Goal: Information Seeking & Learning: Learn about a topic

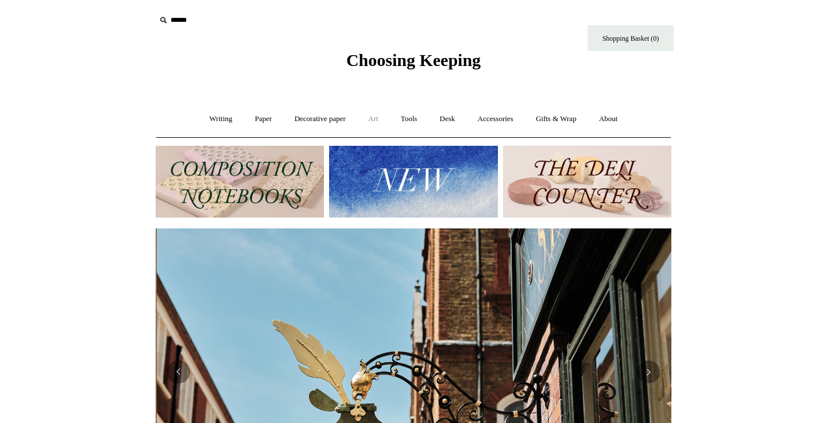
scroll to position [0, 516]
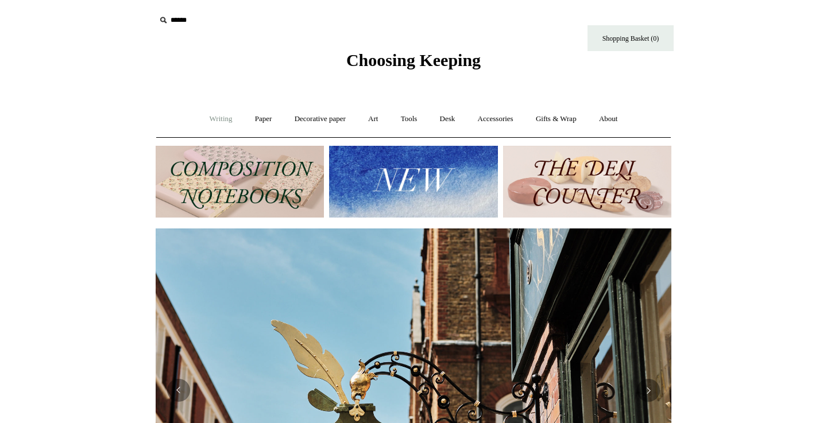
click at [212, 119] on link "Writing +" at bounding box center [221, 119] width 44 height 30
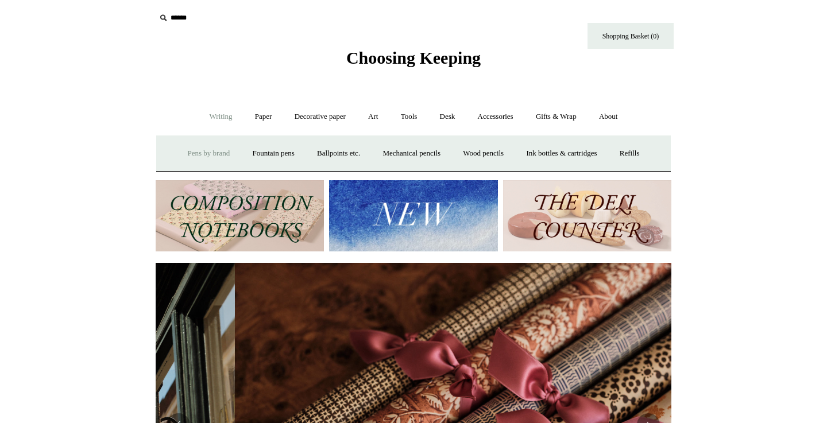
click at [218, 154] on link "Pens by brand +" at bounding box center [208, 153] width 63 height 30
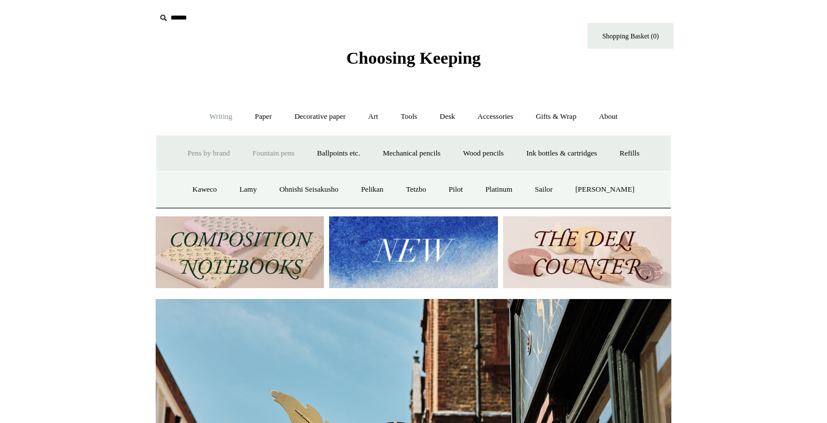
click at [261, 160] on link "Fountain pens +" at bounding box center [273, 153] width 63 height 30
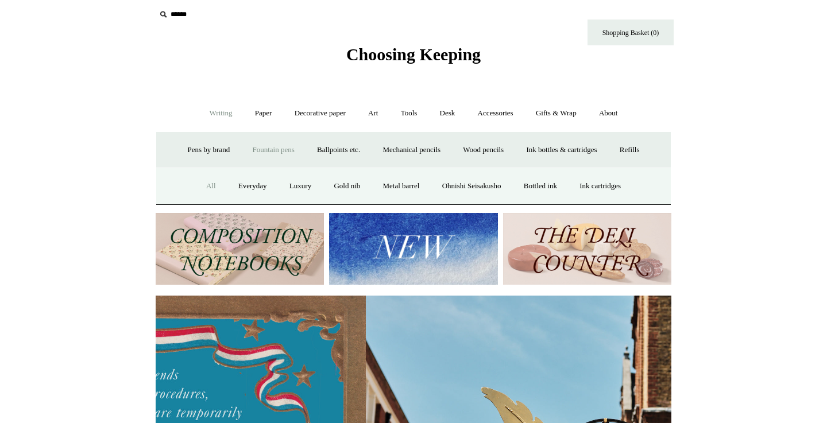
scroll to position [0, 6]
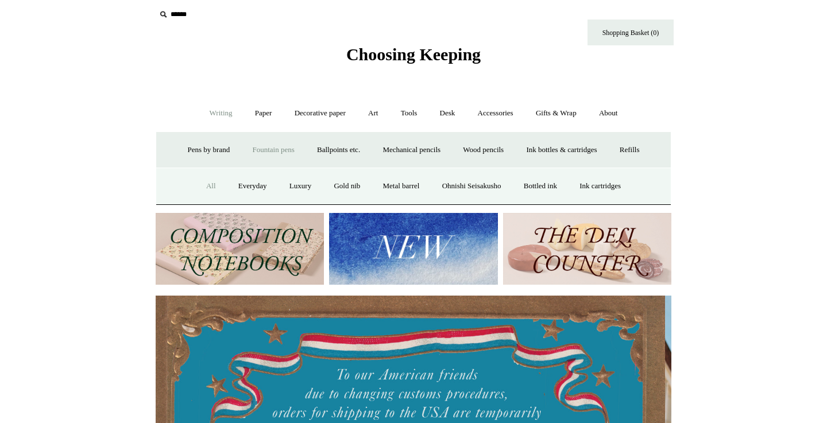
click at [205, 187] on link "All" at bounding box center [211, 186] width 30 height 30
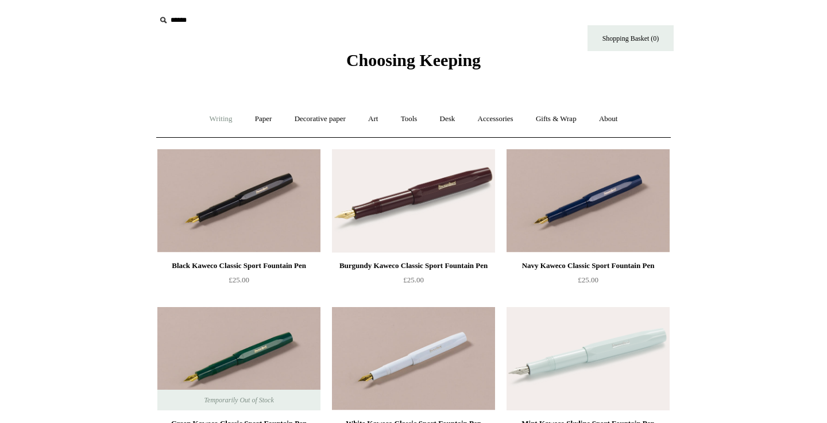
click at [208, 120] on link "Writing +" at bounding box center [221, 119] width 44 height 30
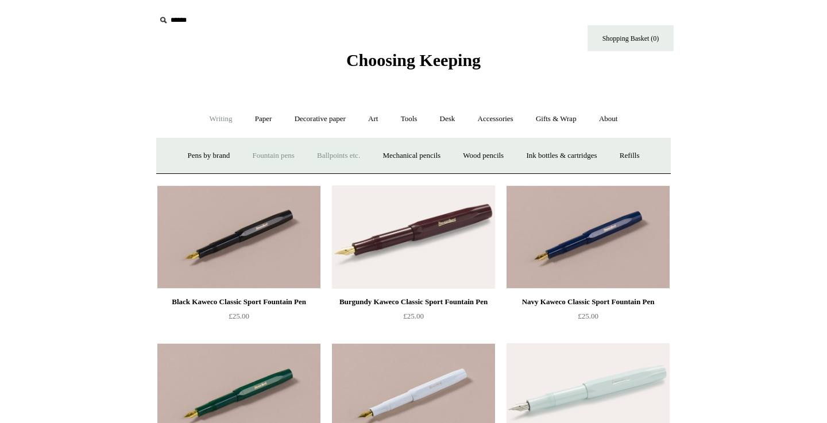
click at [336, 162] on link "Ballpoints etc. +" at bounding box center [339, 156] width 64 height 30
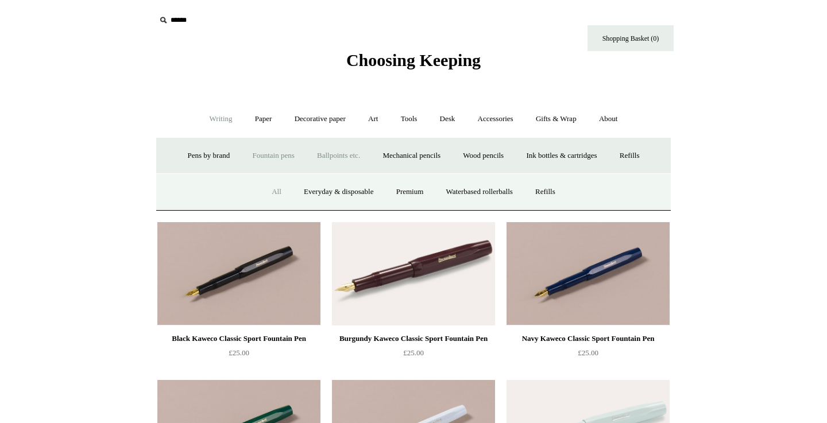
click at [262, 196] on link "All" at bounding box center [276, 192] width 30 height 30
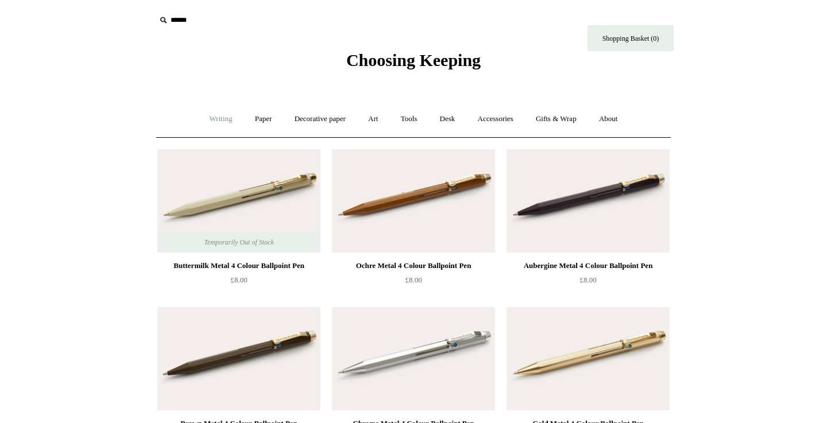
click at [214, 117] on link "Writing +" at bounding box center [221, 119] width 44 height 30
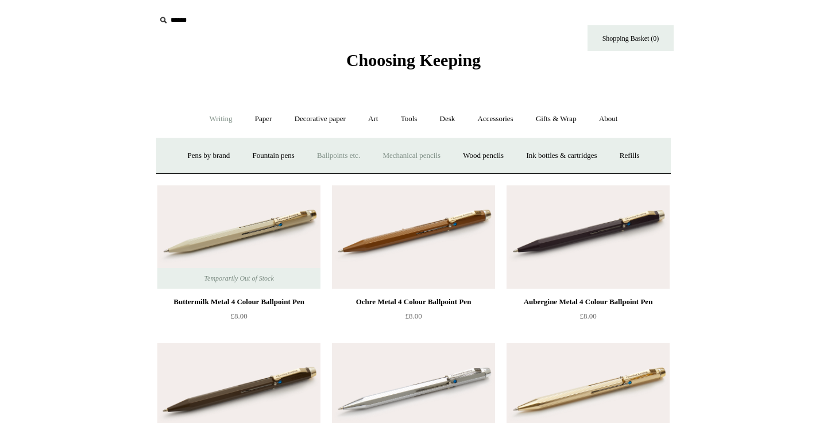
click at [414, 154] on link "Mechanical pencils +" at bounding box center [411, 156] width 79 height 30
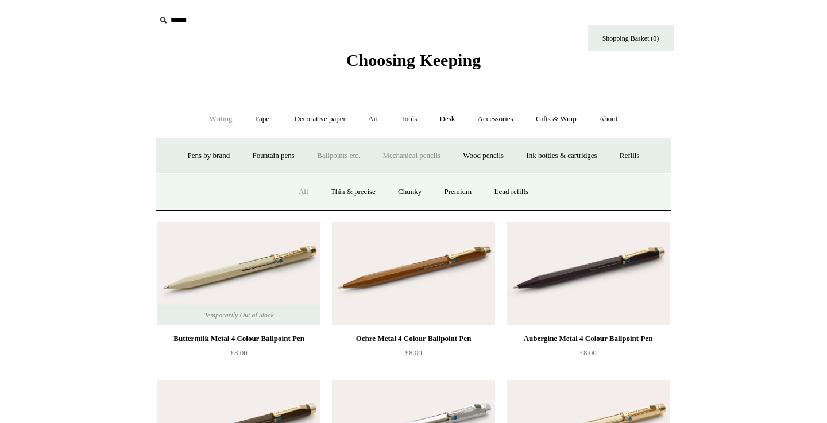
click at [294, 190] on link "All" at bounding box center [303, 192] width 30 height 30
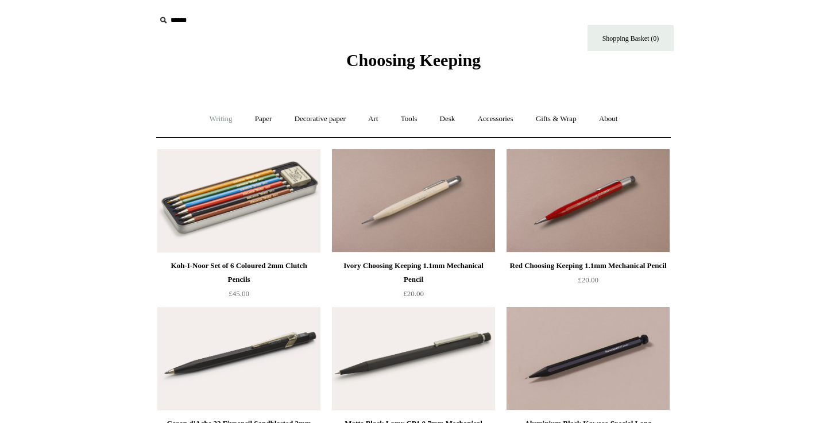
click at [205, 121] on link "Writing +" at bounding box center [221, 119] width 44 height 30
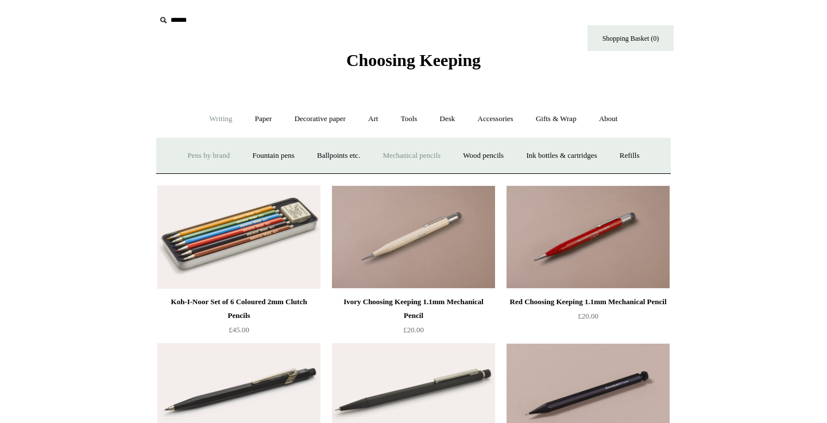
click at [206, 155] on link "Pens by brand +" at bounding box center [208, 156] width 63 height 30
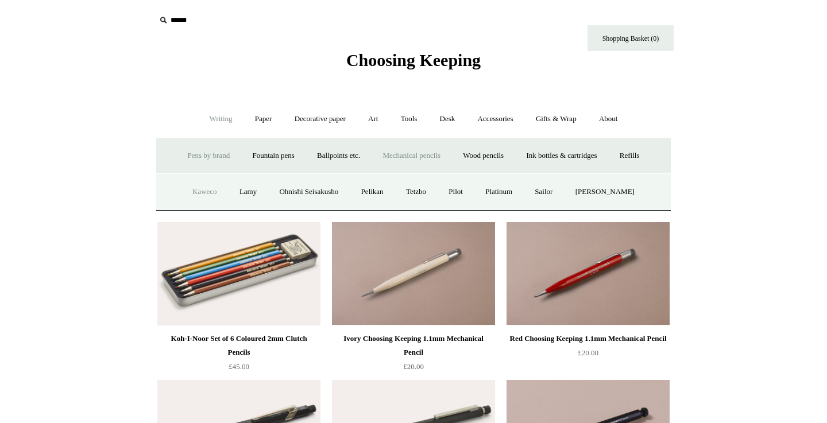
click at [210, 192] on link "Kaweco" at bounding box center [204, 192] width 45 height 30
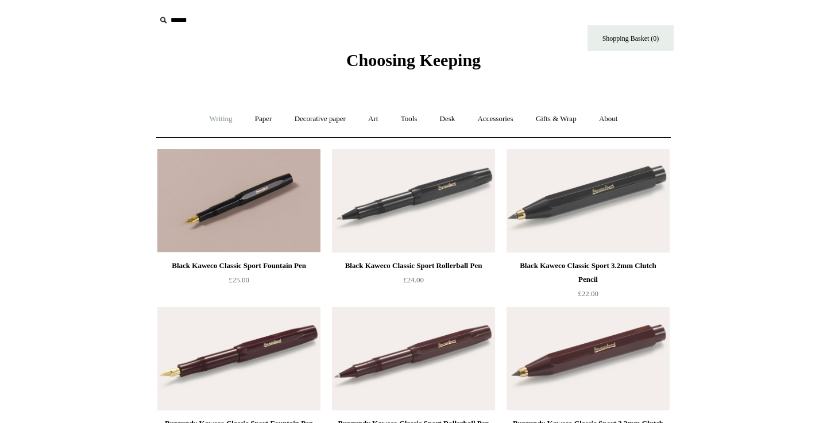
click at [223, 122] on link "Writing +" at bounding box center [221, 119] width 44 height 30
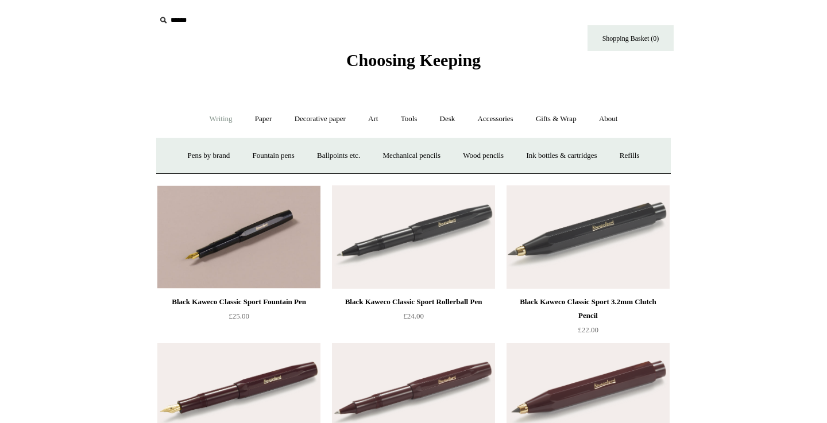
click at [192, 23] on input "text" at bounding box center [226, 20] width 141 height 21
type input "*"
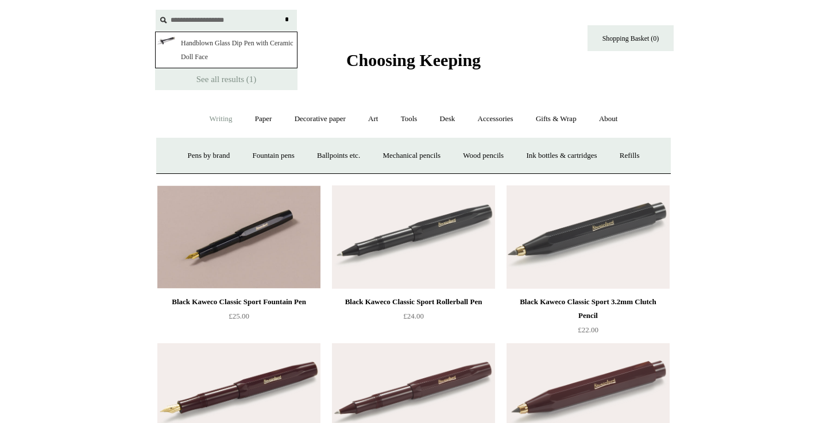
type input "**********"
click at [202, 38] on link "Handblown Glass Dip Pen with Ceramic Doll Face" at bounding box center [226, 50] width 142 height 37
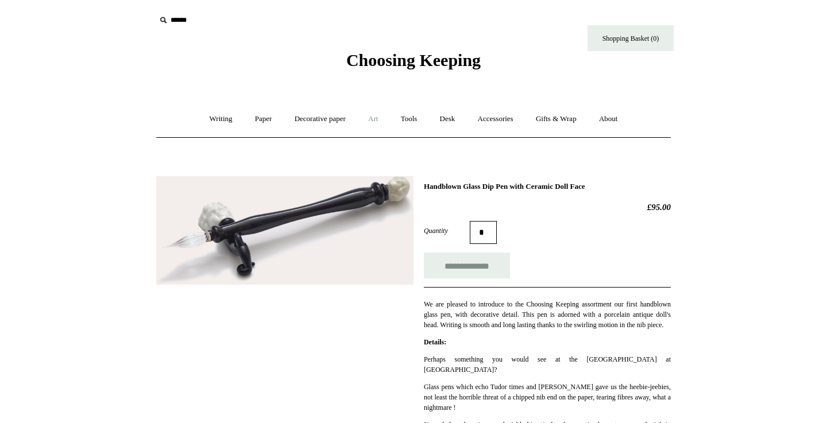
click at [375, 117] on link "Art +" at bounding box center [373, 119] width 30 height 30
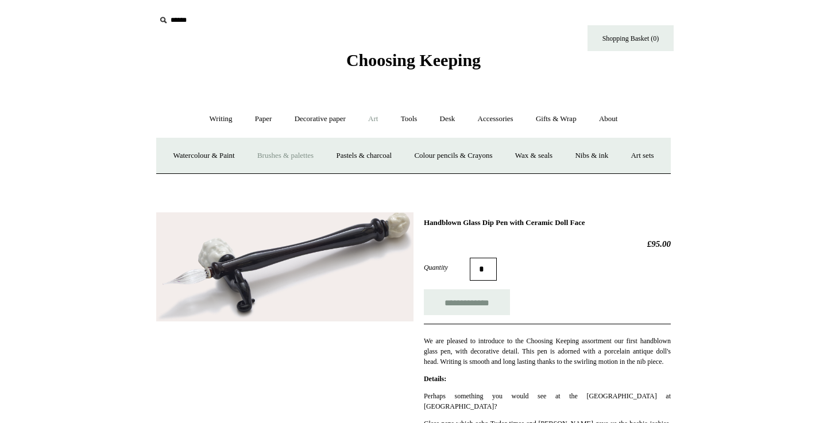
scroll to position [3, 0]
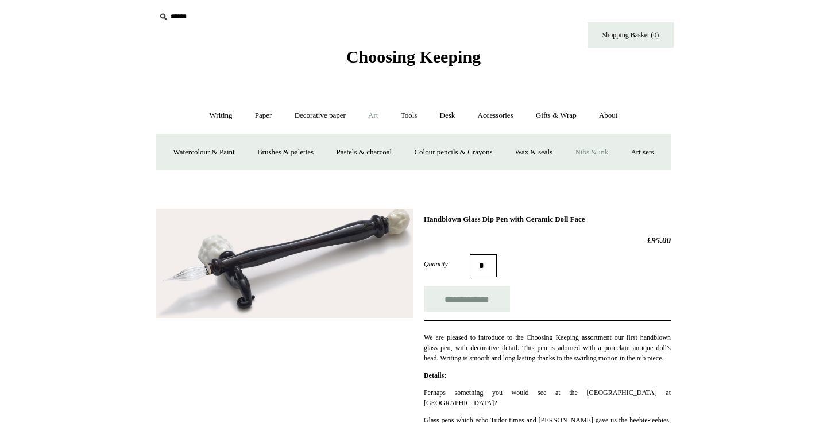
click at [619, 155] on link "Nibs & ink" at bounding box center [592, 152] width 54 height 30
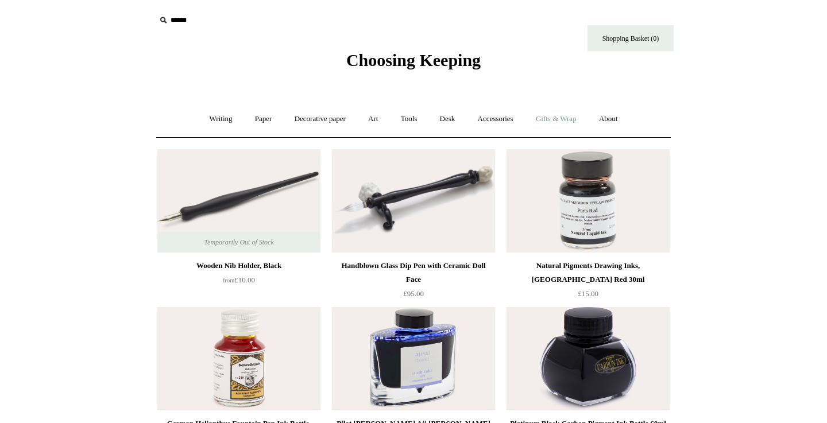
click at [572, 119] on link "Gifts & Wrap +" at bounding box center [556, 119] width 61 height 30
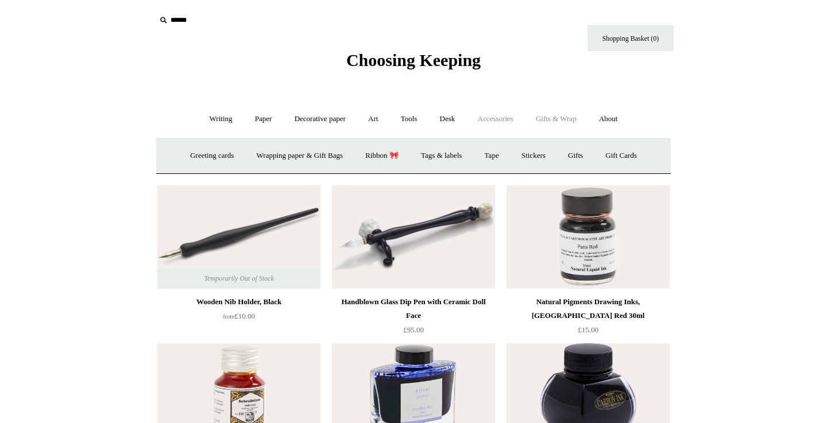
click at [520, 118] on link "Accessories +" at bounding box center [496, 119] width 56 height 30
click at [608, 119] on link "About +" at bounding box center [609, 119] width 40 height 30
click at [358, 152] on link "General Information" at bounding box center [360, 156] width 82 height 30
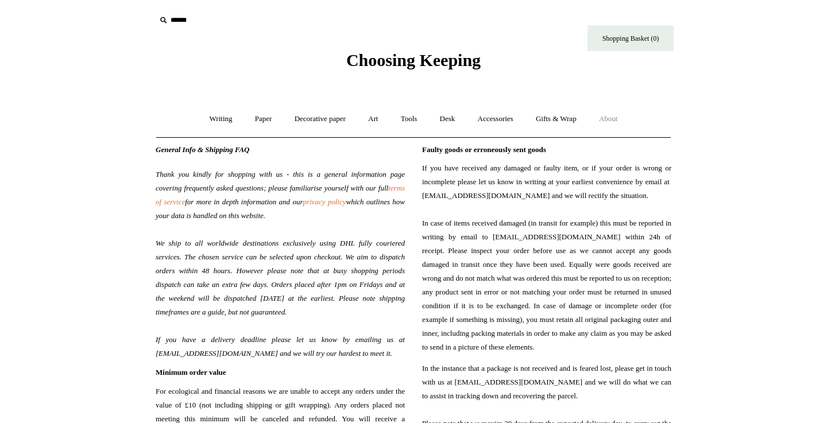
click at [619, 121] on link "About +" at bounding box center [609, 119] width 40 height 30
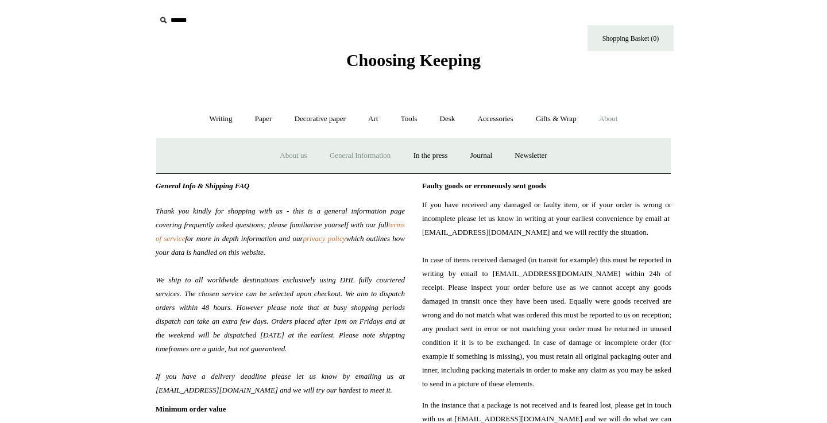
click at [293, 156] on link "About us" at bounding box center [293, 156] width 48 height 30
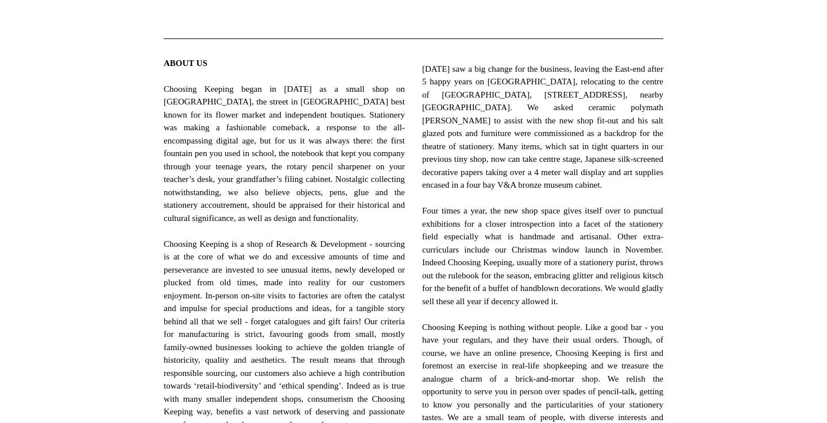
scroll to position [408, 0]
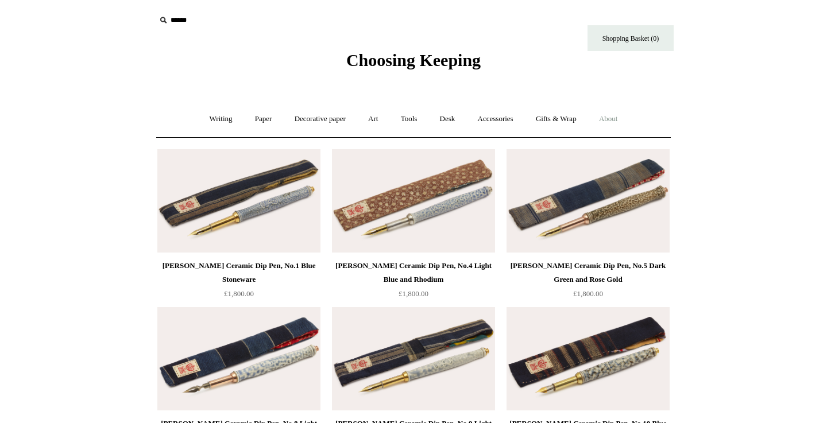
click at [625, 119] on link "About +" at bounding box center [609, 119] width 40 height 30
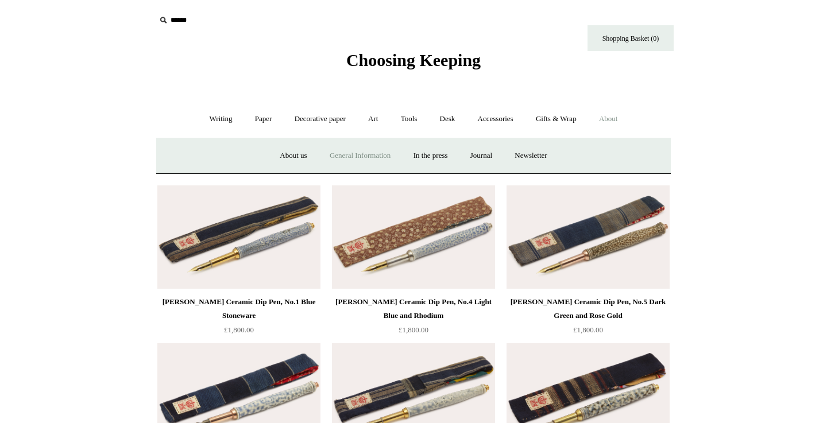
click at [372, 156] on link "General Information" at bounding box center [360, 156] width 82 height 30
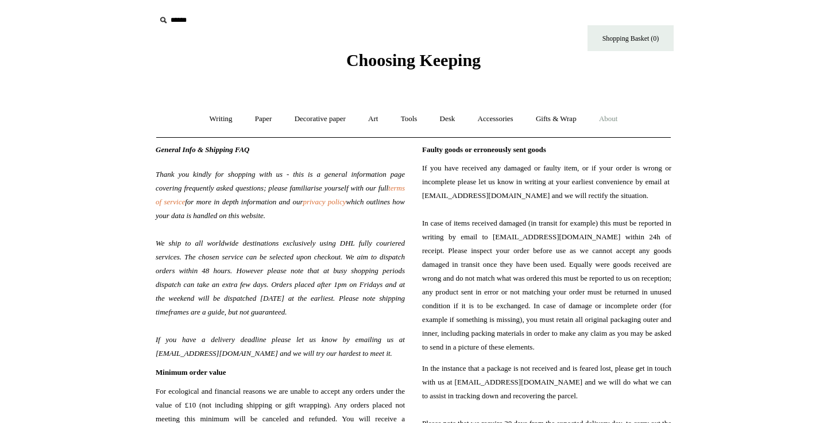
click at [617, 121] on link "About +" at bounding box center [609, 119] width 40 height 30
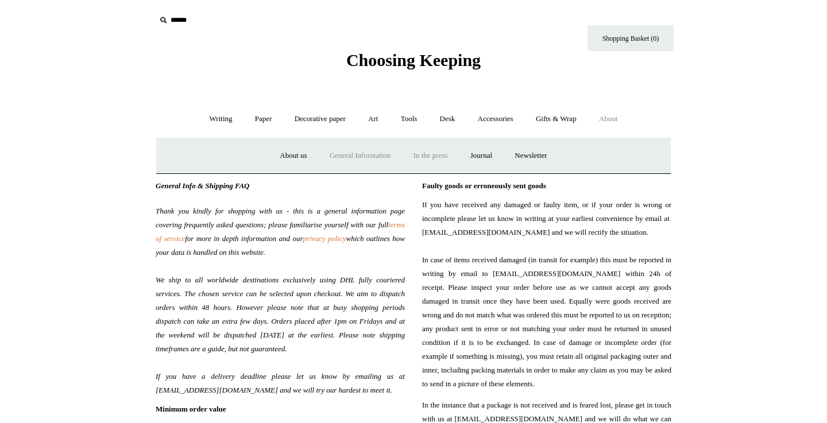
click at [436, 163] on link "In the press" at bounding box center [430, 156] width 55 height 30
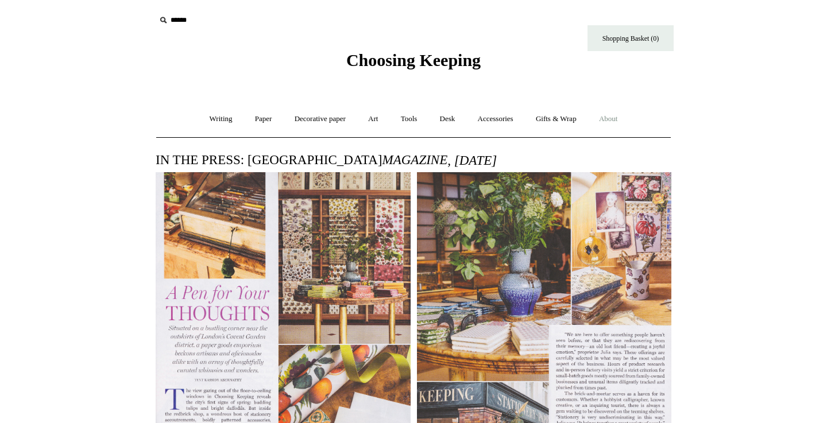
click at [615, 123] on link "About +" at bounding box center [609, 119] width 40 height 30
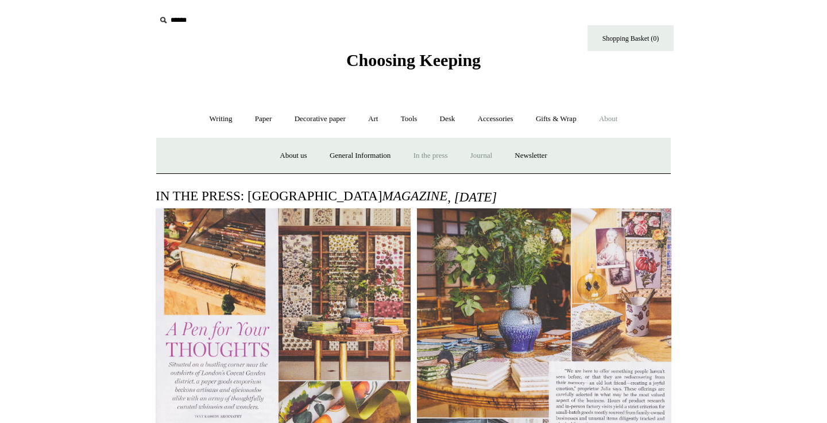
click at [495, 154] on link "Journal +" at bounding box center [481, 156] width 43 height 30
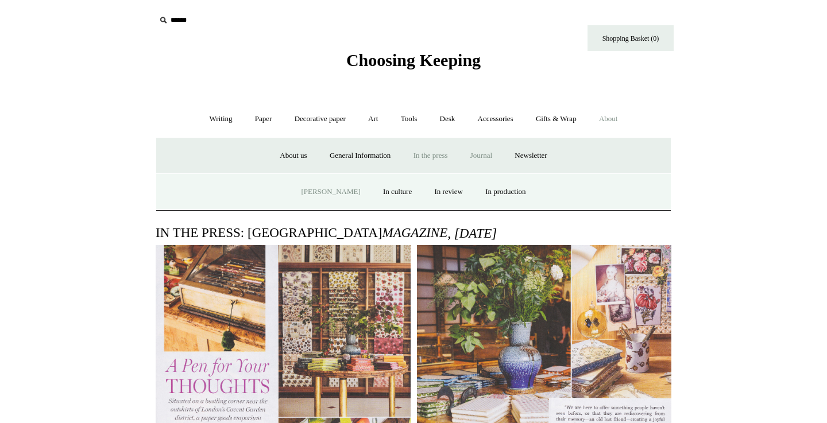
click at [346, 195] on link "[PERSON_NAME]" at bounding box center [331, 192] width 80 height 30
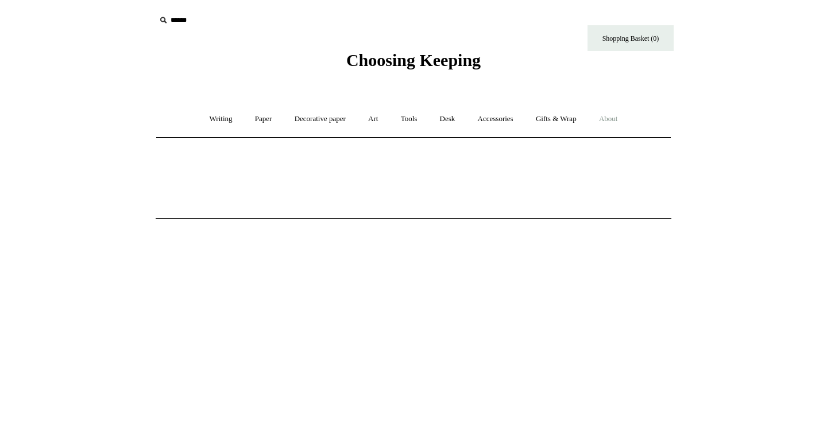
click at [627, 123] on link "About +" at bounding box center [609, 119] width 40 height 30
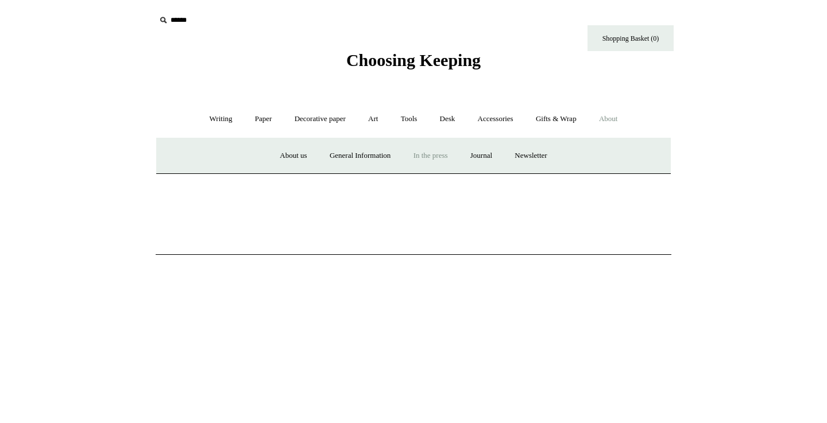
click at [431, 162] on link "In the press" at bounding box center [430, 156] width 55 height 30
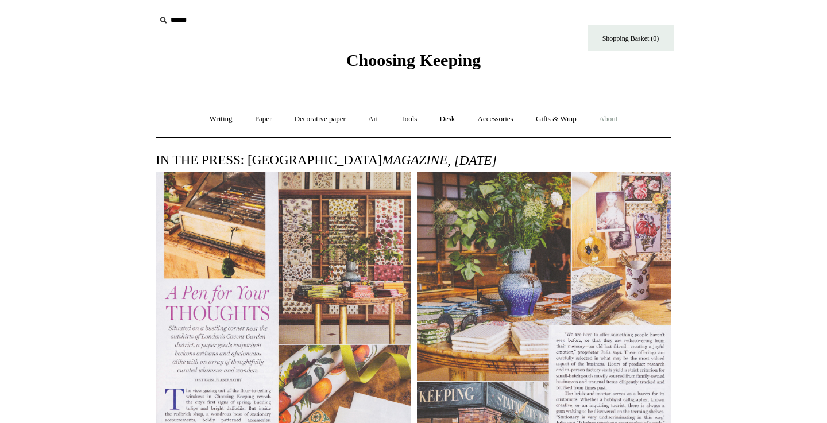
click at [616, 115] on link "About +" at bounding box center [609, 119] width 40 height 30
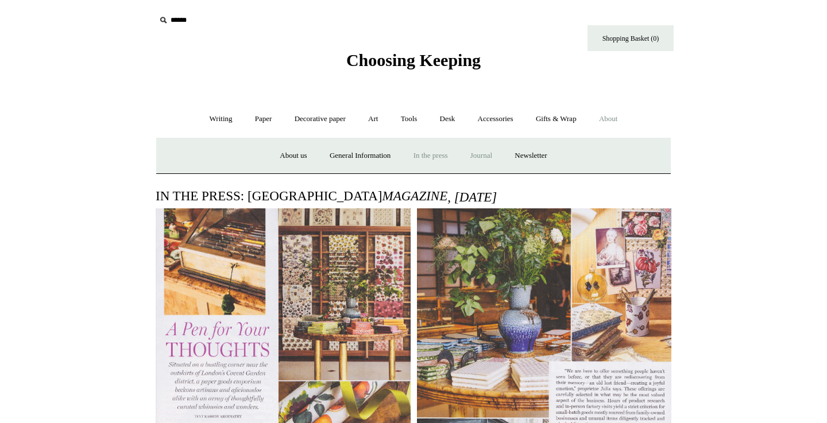
click at [477, 156] on link "Journal +" at bounding box center [481, 156] width 43 height 30
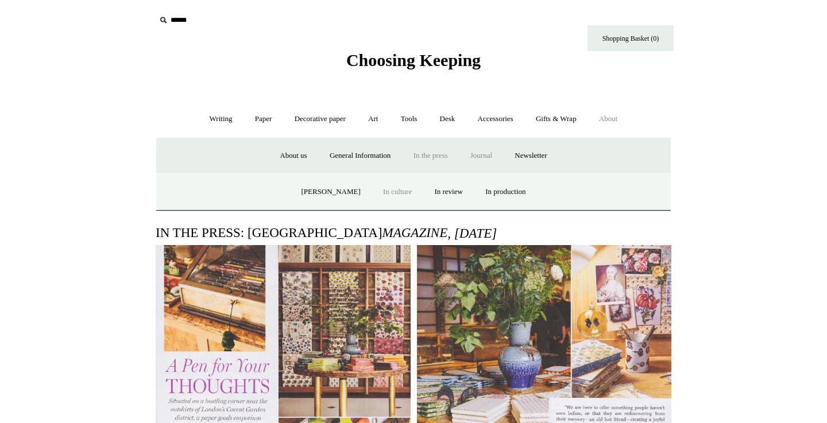
click at [392, 194] on link "In culture" at bounding box center [397, 192] width 49 height 30
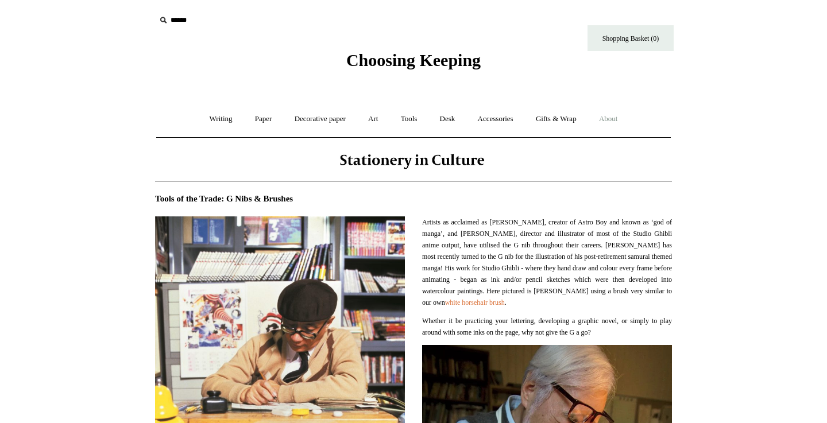
click at [623, 127] on link "About +" at bounding box center [609, 119] width 40 height 30
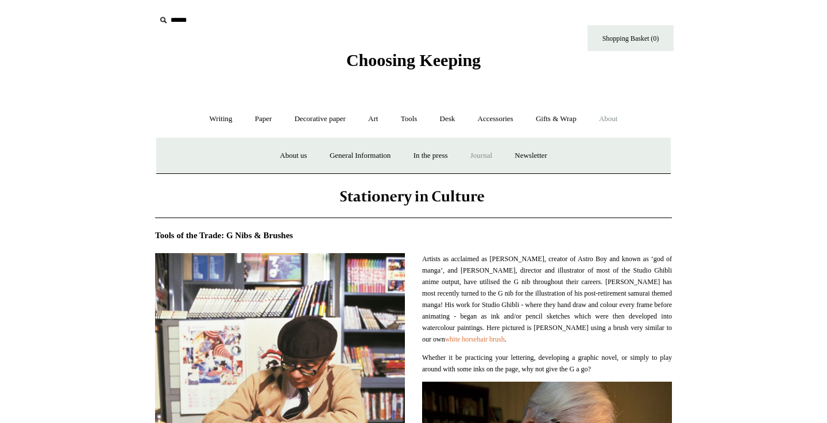
click at [490, 158] on link "Journal +" at bounding box center [481, 156] width 43 height 30
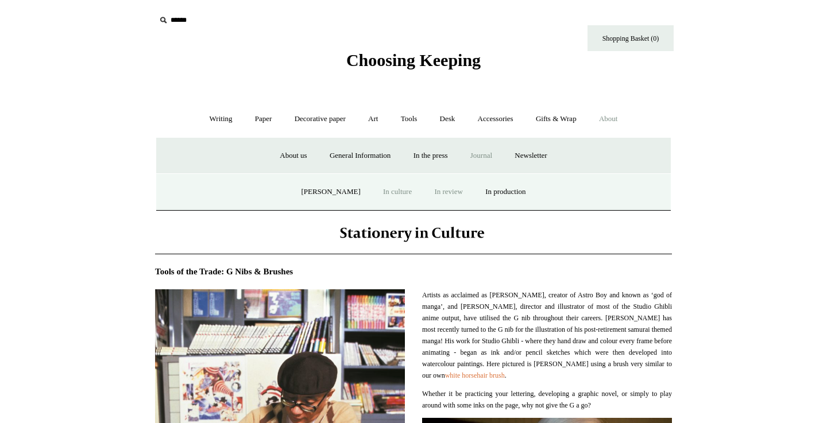
click at [444, 196] on link "In review" at bounding box center [448, 192] width 49 height 30
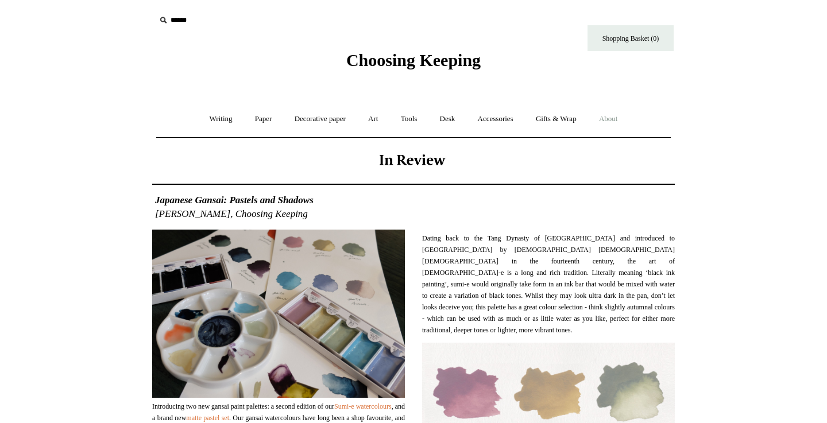
click at [624, 122] on link "About +" at bounding box center [609, 119] width 40 height 30
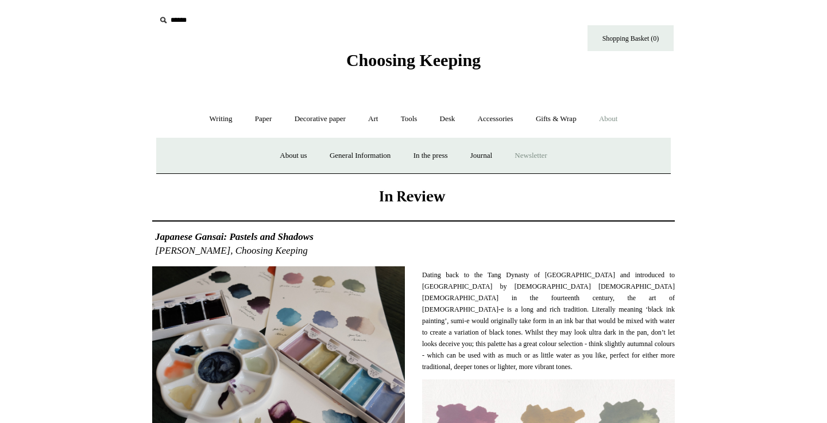
click at [547, 159] on a"] "Newsletter" at bounding box center [530, 156] width 53 height 30
click at [185, 25] on input "text" at bounding box center [226, 20] width 141 height 21
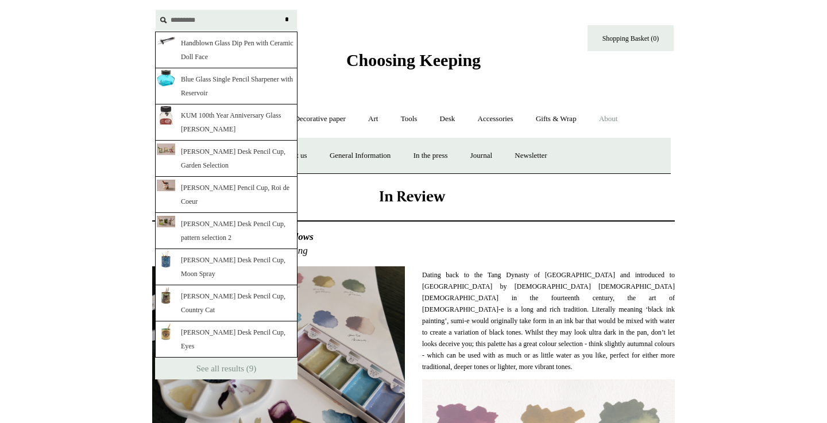
type input "*********"
click at [209, 55] on link "Handblown Glass Dip Pen with Ceramic Doll Face" at bounding box center [226, 50] width 142 height 37
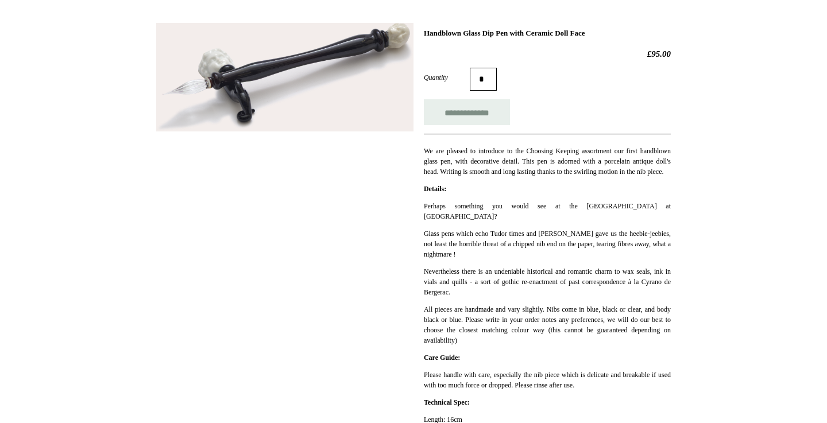
scroll to position [156, 0]
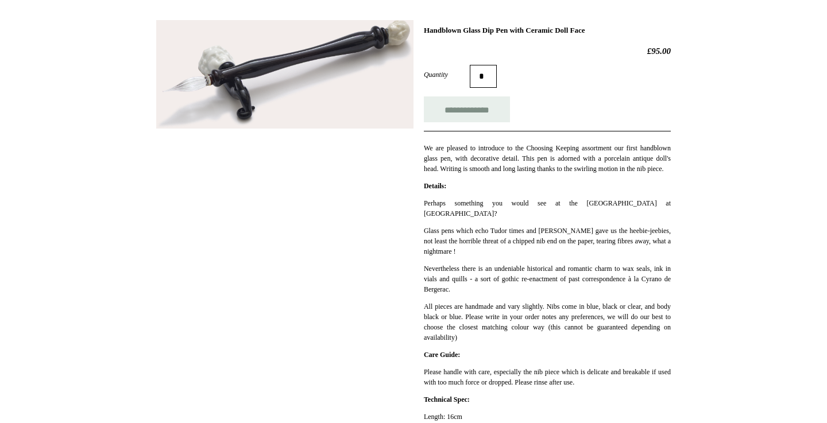
click at [756, 133] on html "Menu Choosing Keeping * Shipping Information Shopping Basket (0) * ⤺ + +" at bounding box center [413, 338] width 827 height 988
